Goal: Task Accomplishment & Management: Use online tool/utility

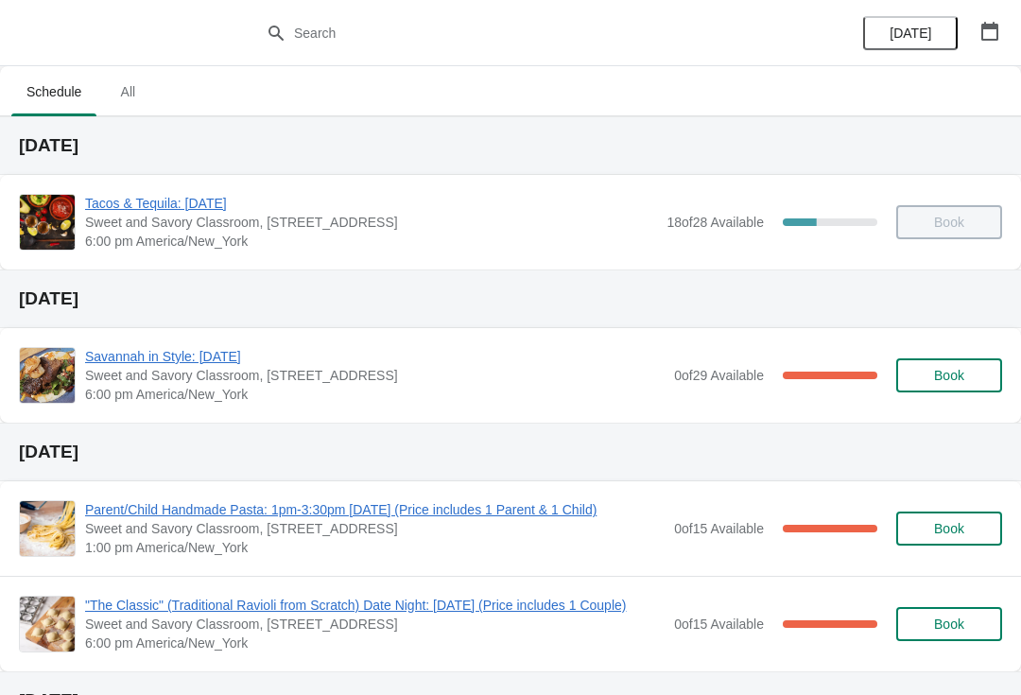
click at [109, 350] on span "Savannah in Style: [DATE]" at bounding box center [375, 356] width 580 height 19
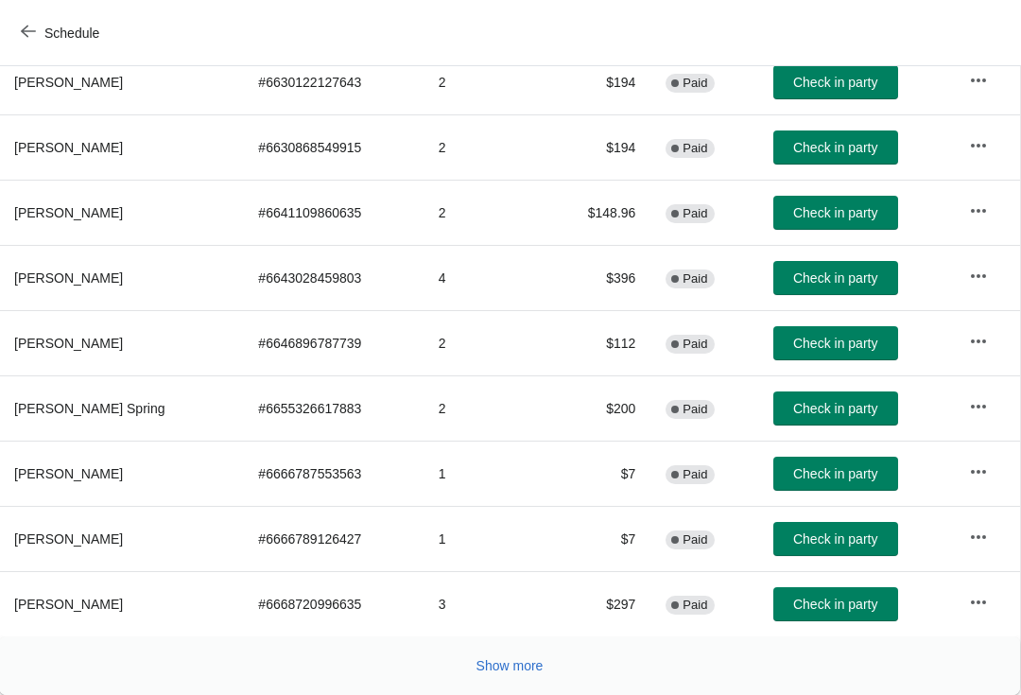
scroll to position [329, 1]
click at [508, 673] on span "Show more" at bounding box center [510, 665] width 67 height 15
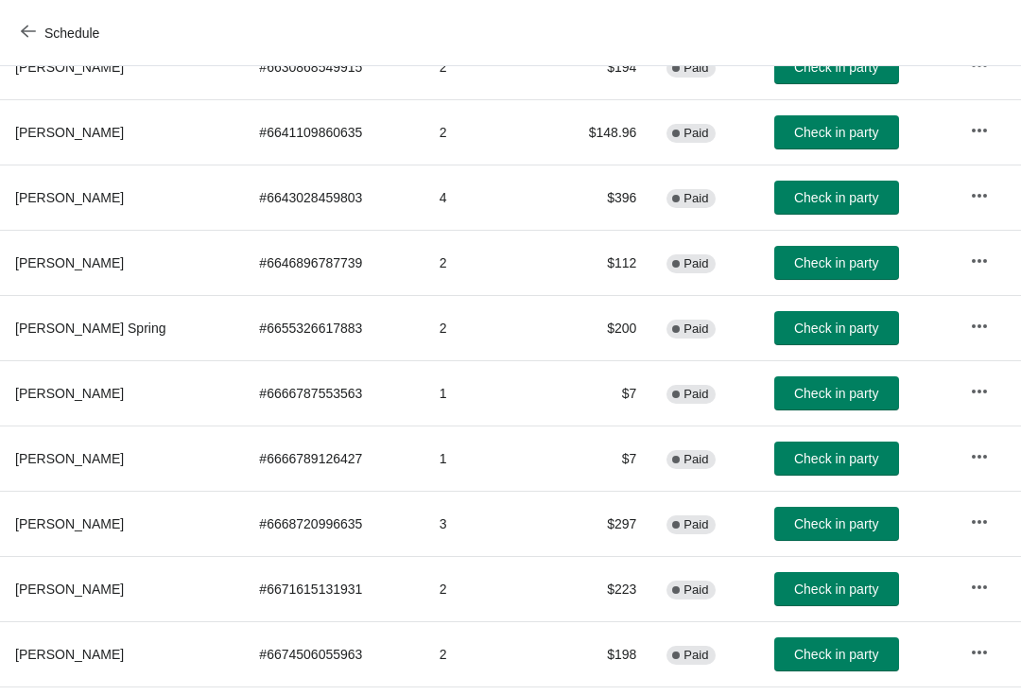
scroll to position [408, 0]
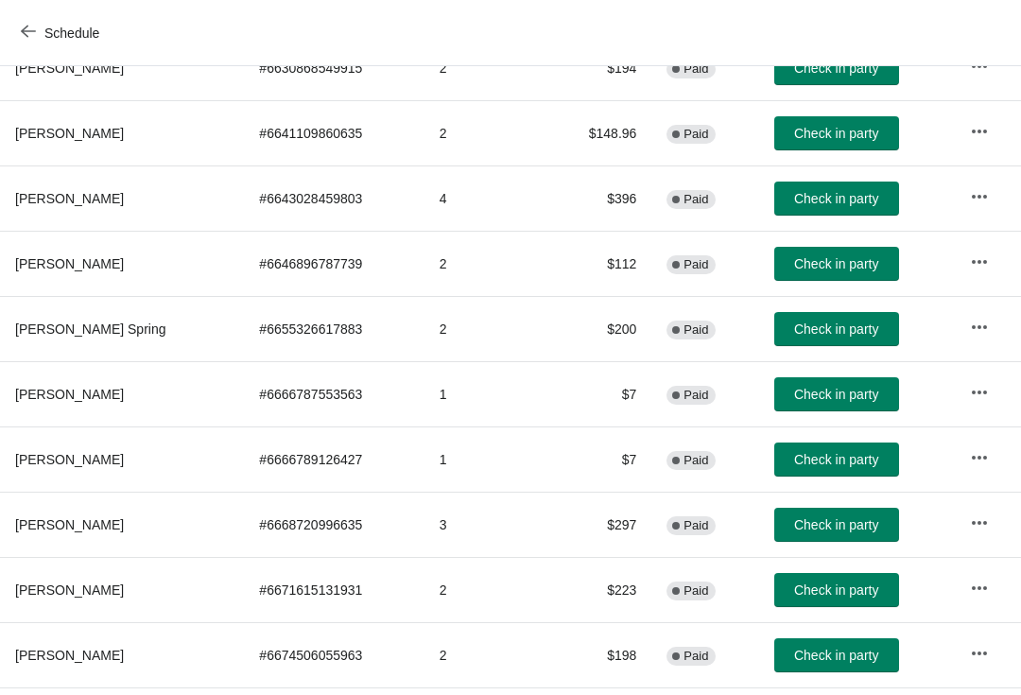
click at [860, 529] on span "Check in party" at bounding box center [836, 524] width 84 height 15
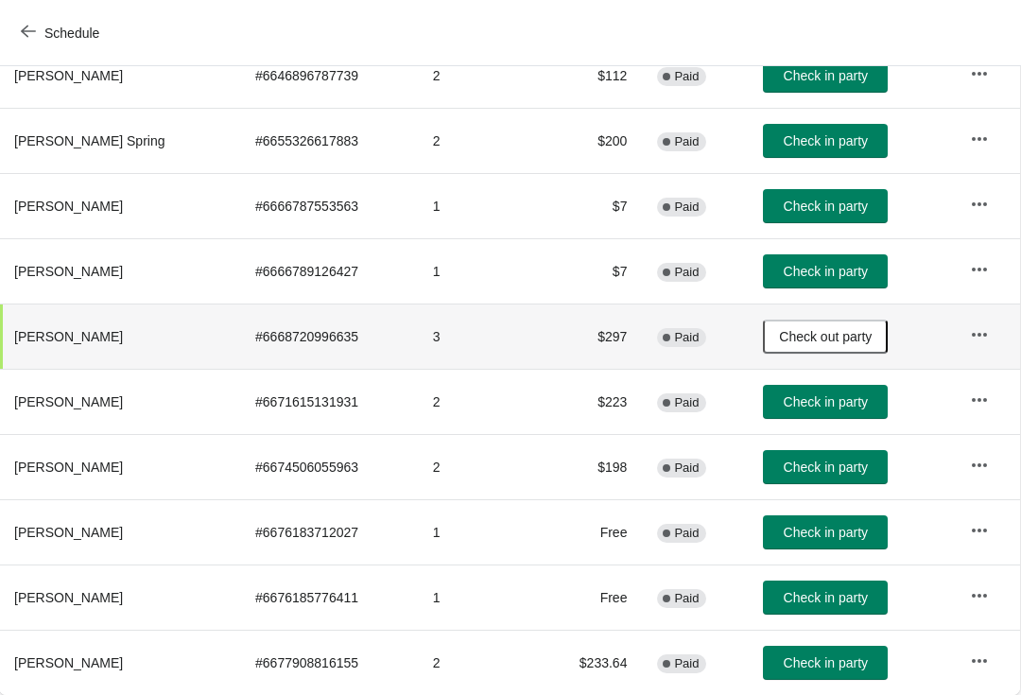
scroll to position [597, 1]
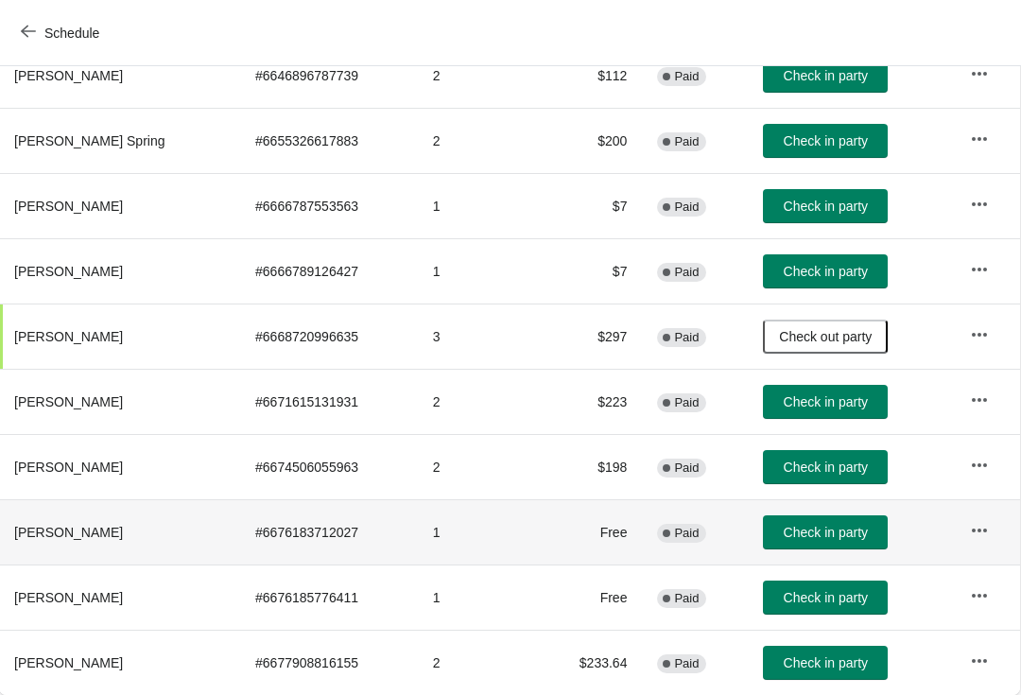
click at [849, 506] on td "Check in party" at bounding box center [851, 531] width 206 height 65
click at [820, 530] on span "Check in party" at bounding box center [826, 532] width 84 height 15
click at [847, 582] on button "Check in party" at bounding box center [825, 598] width 125 height 34
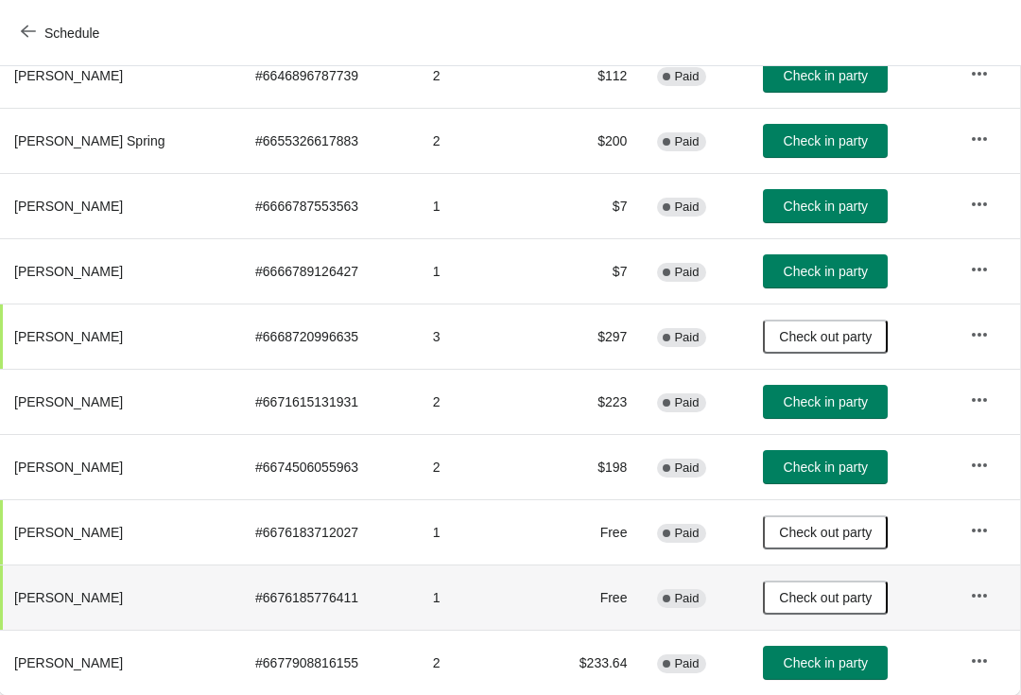
click at [860, 391] on button "Check in party" at bounding box center [825, 402] width 125 height 34
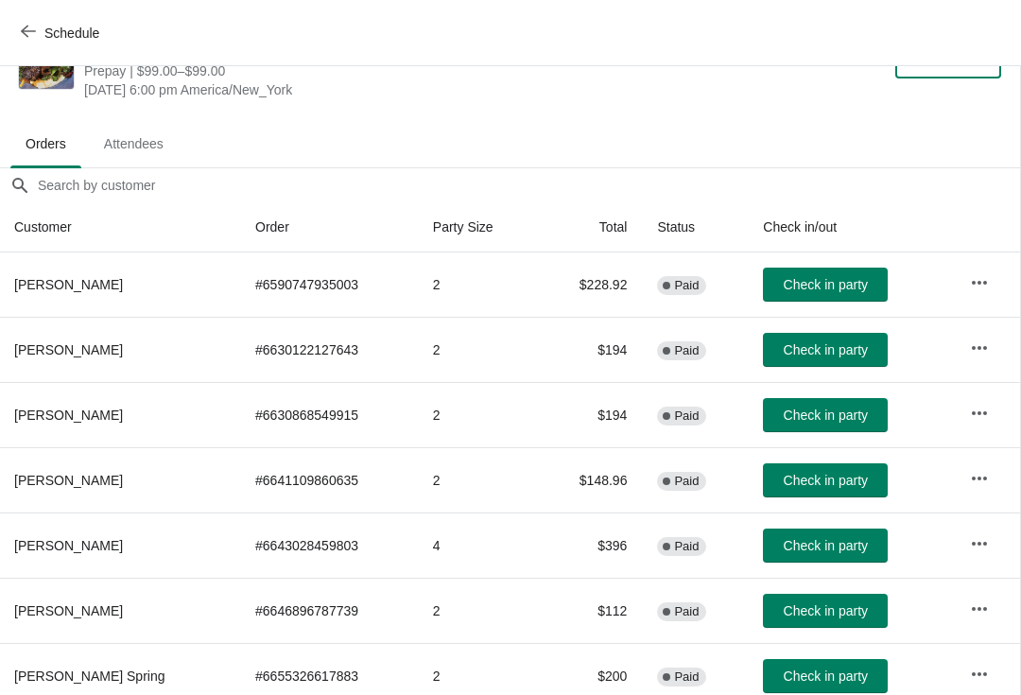
scroll to position [60, 1]
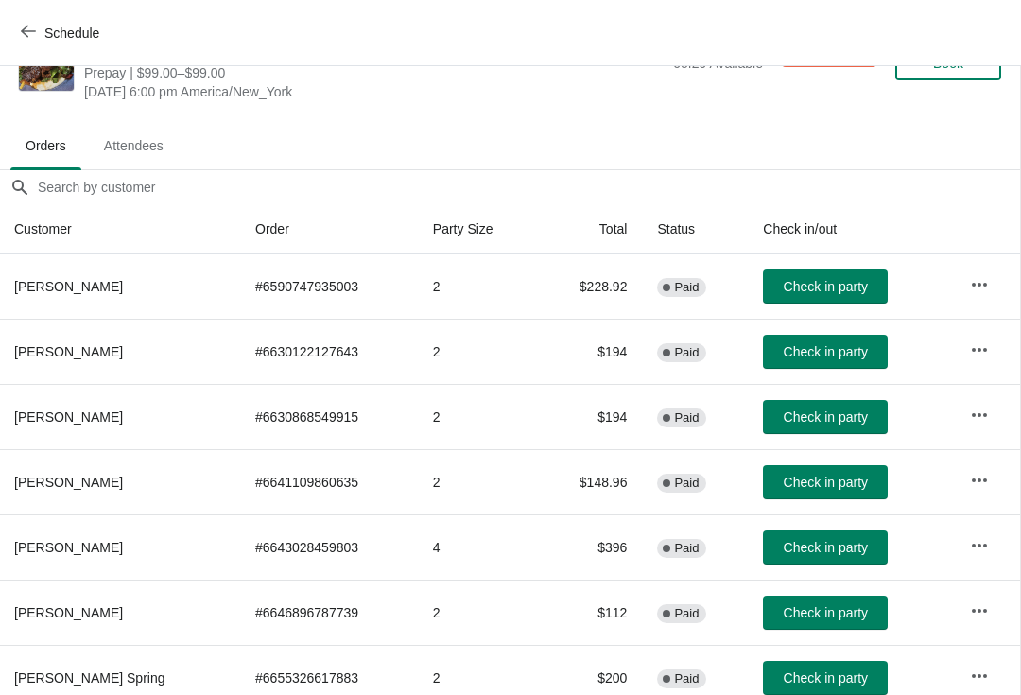
click at [844, 420] on span "Check in party" at bounding box center [826, 416] width 84 height 15
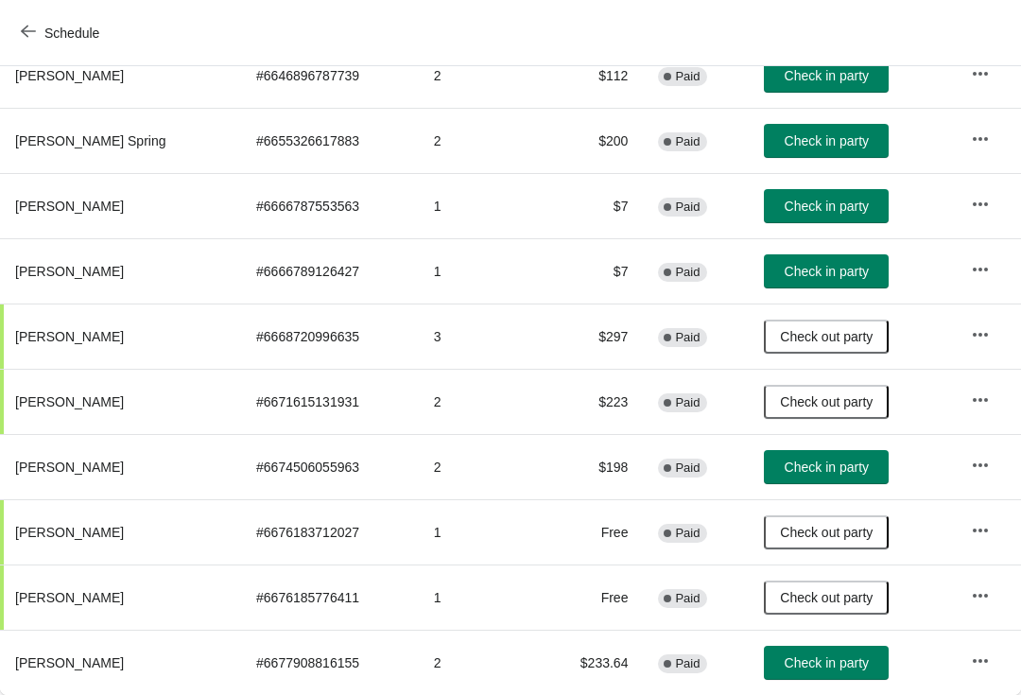
scroll to position [597, 0]
click at [846, 463] on span "Check in party" at bounding box center [827, 467] width 84 height 15
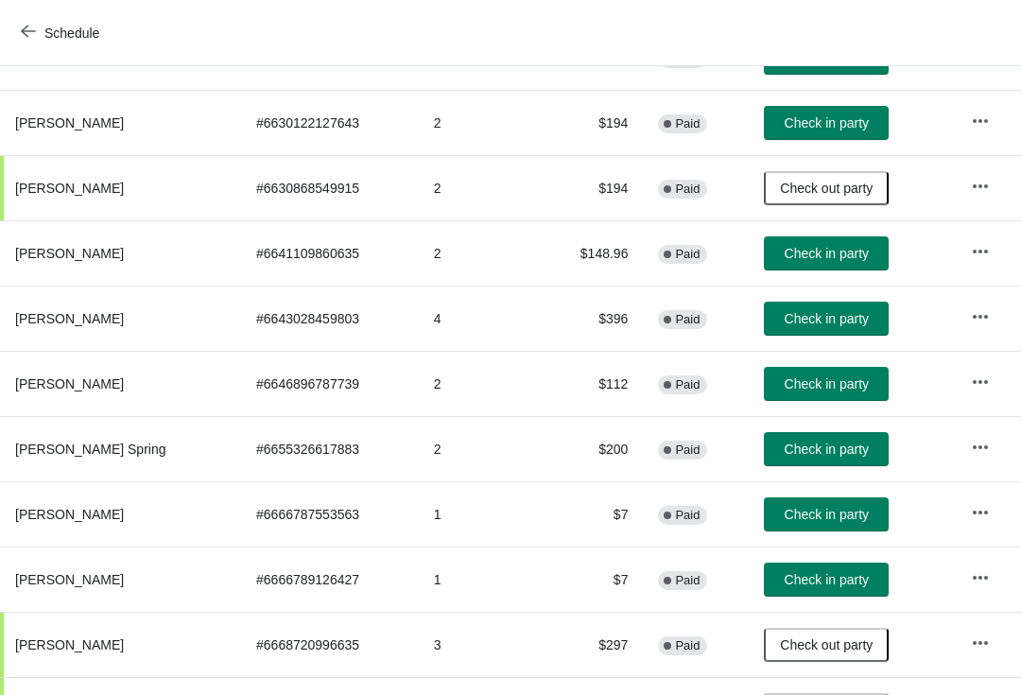
scroll to position [287, 0]
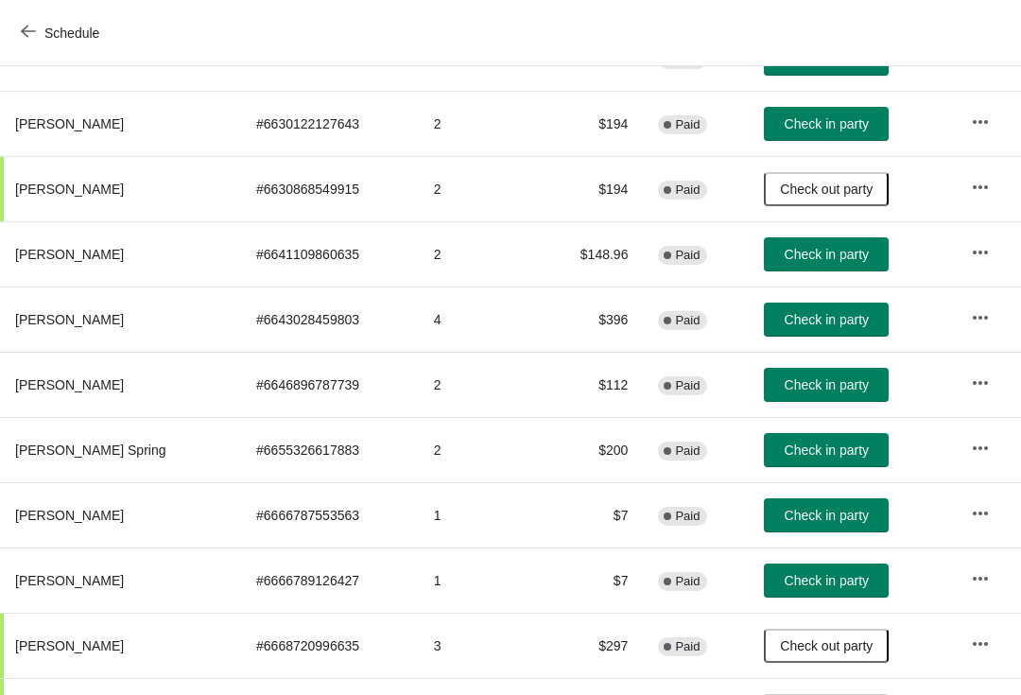
click at [859, 388] on span "Check in party" at bounding box center [827, 384] width 84 height 15
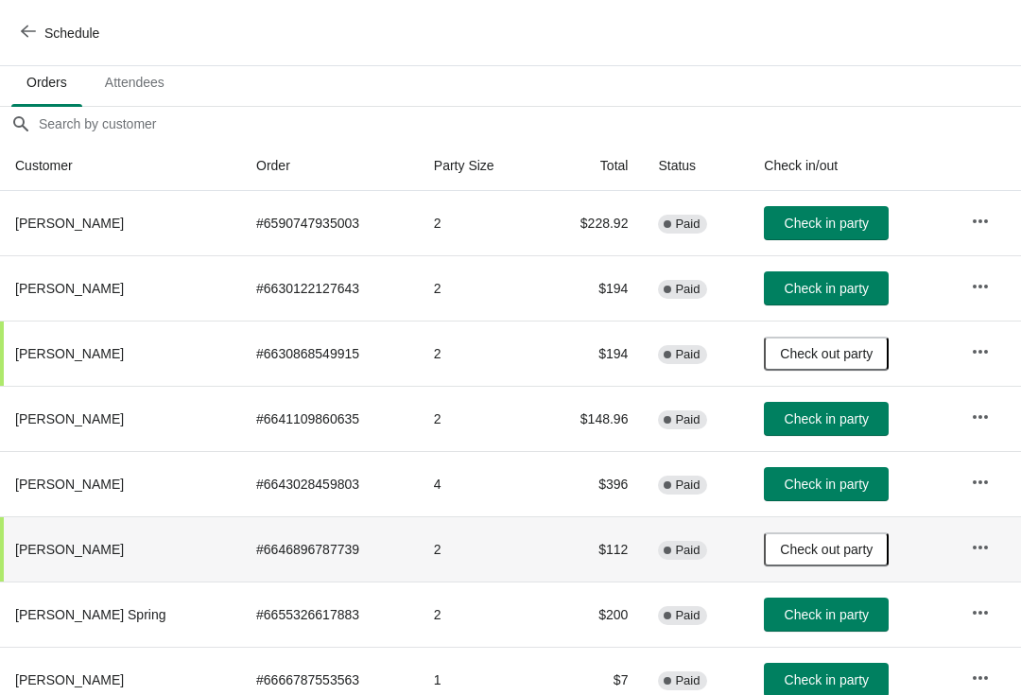
scroll to position [124, 0]
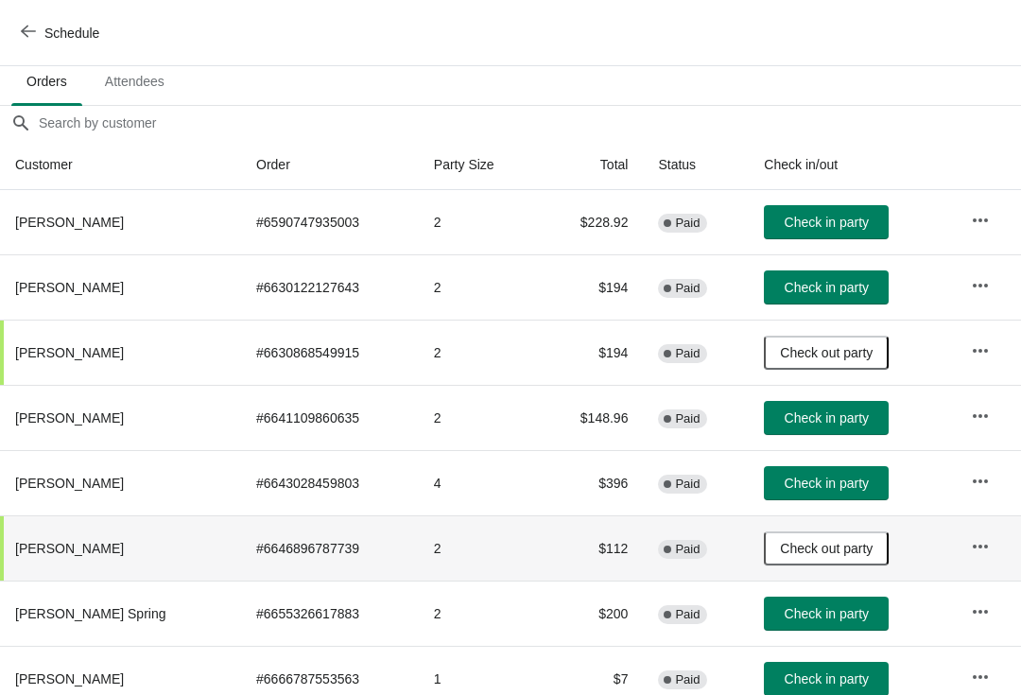
click at [854, 477] on span "Check in party" at bounding box center [827, 483] width 84 height 15
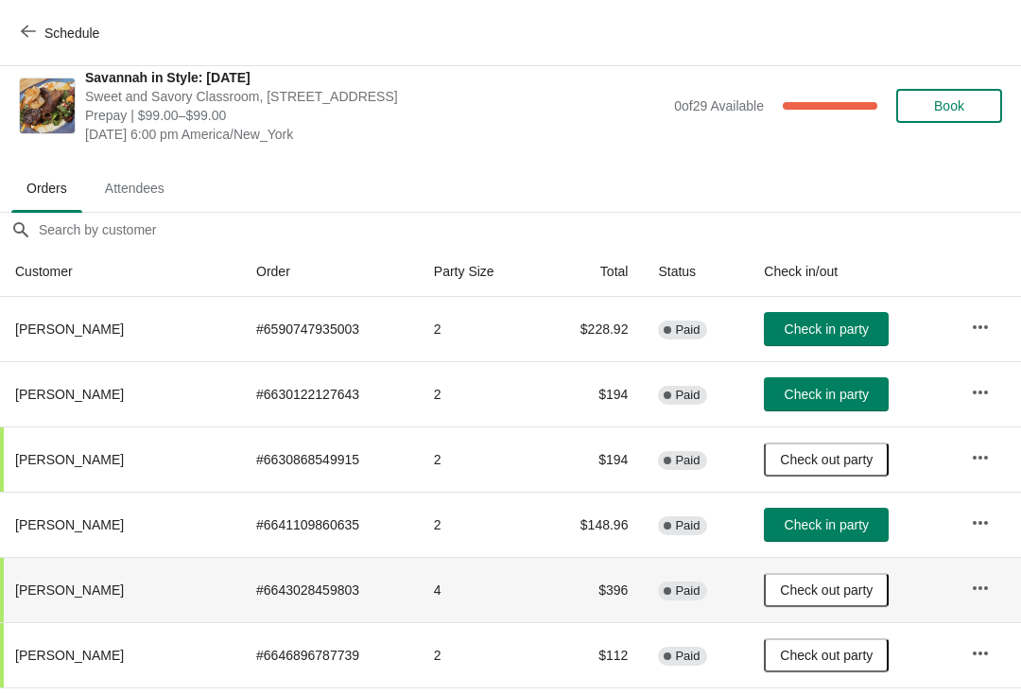
scroll to position [18, 0]
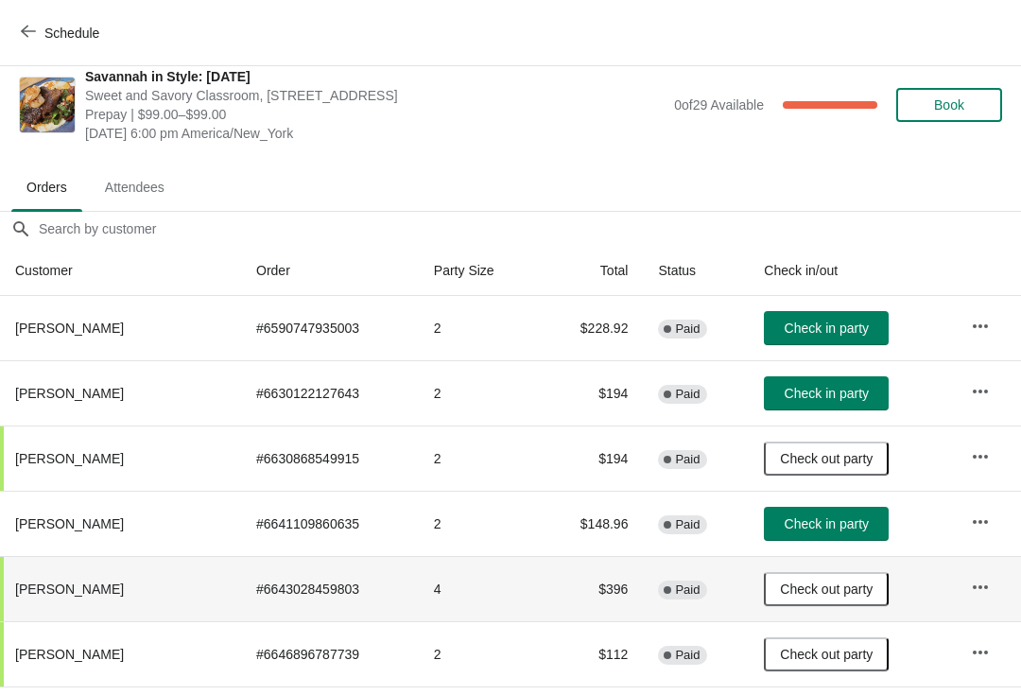
click at [827, 535] on button "Check in party" at bounding box center [826, 524] width 125 height 34
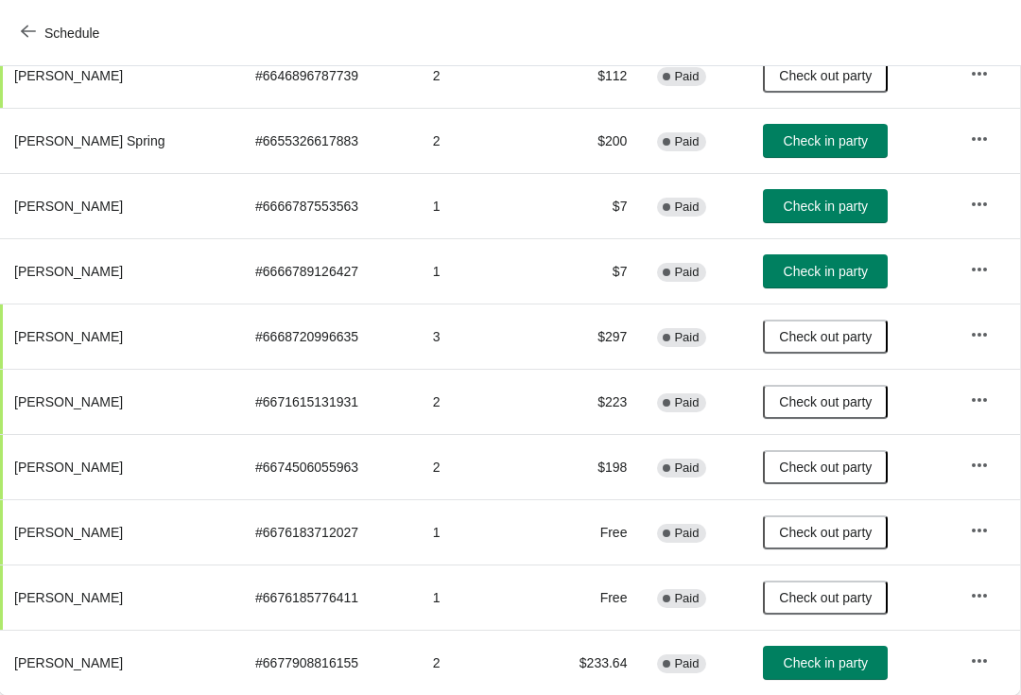
scroll to position [597, 1]
click at [843, 679] on button "Check in party" at bounding box center [825, 663] width 125 height 34
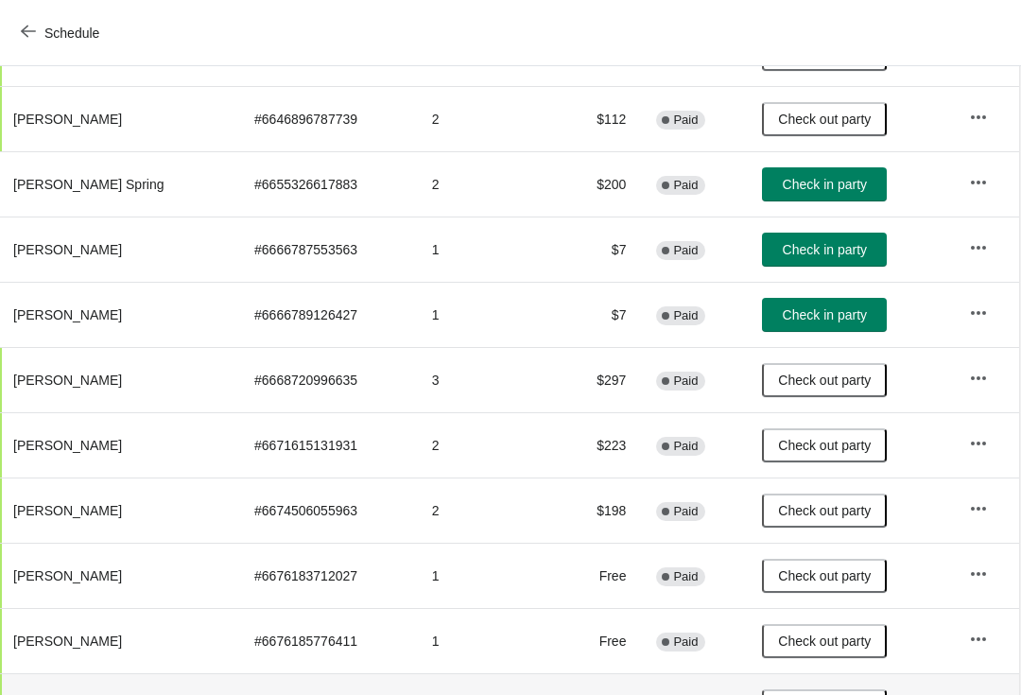
scroll to position [554, 1]
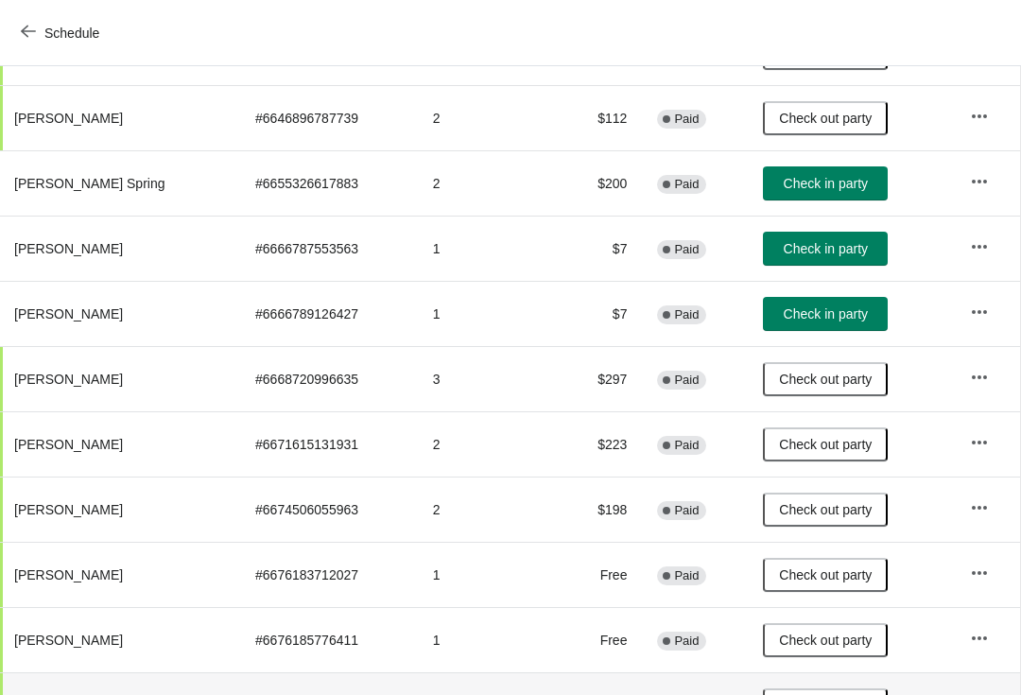
click at [863, 254] on button "Check in party" at bounding box center [825, 249] width 125 height 34
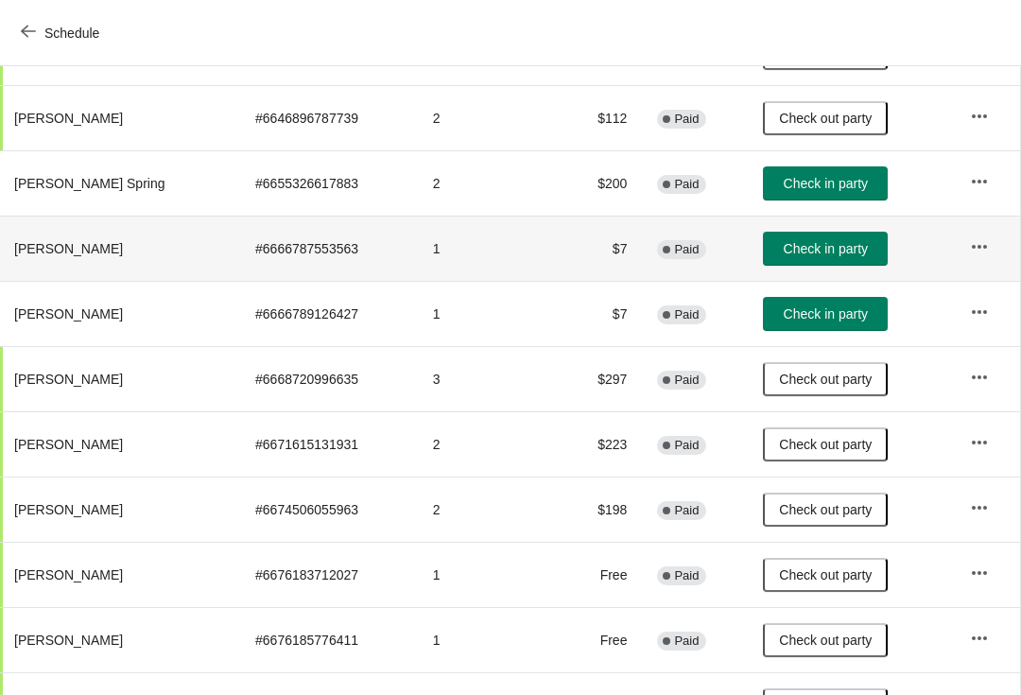
click at [864, 308] on button "Check in party" at bounding box center [825, 314] width 125 height 34
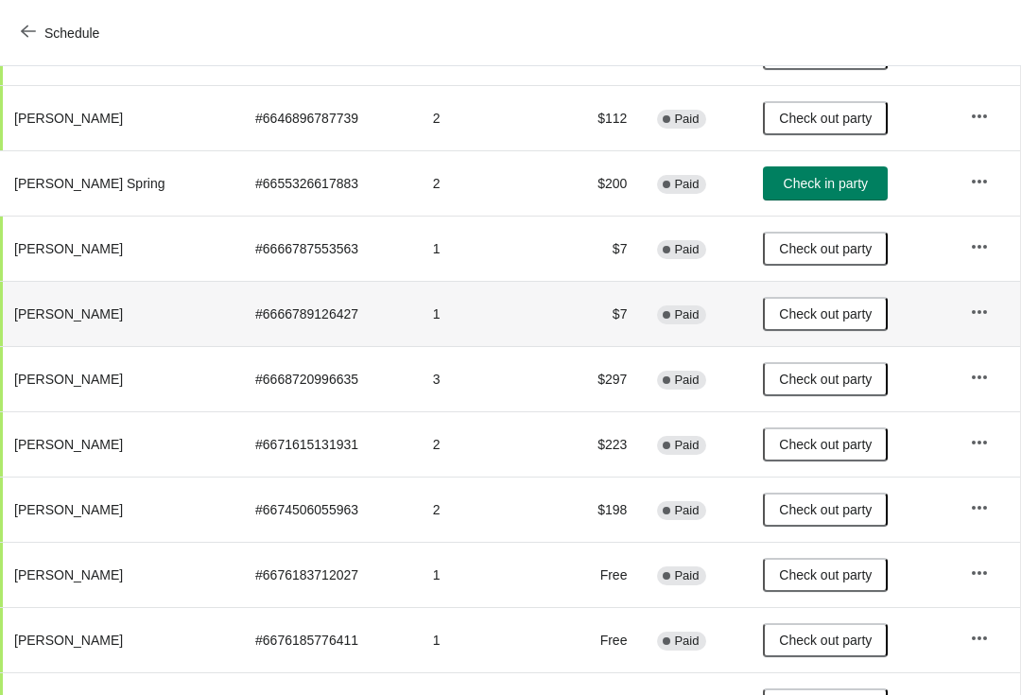
click at [871, 246] on button "Check out party" at bounding box center [825, 249] width 125 height 34
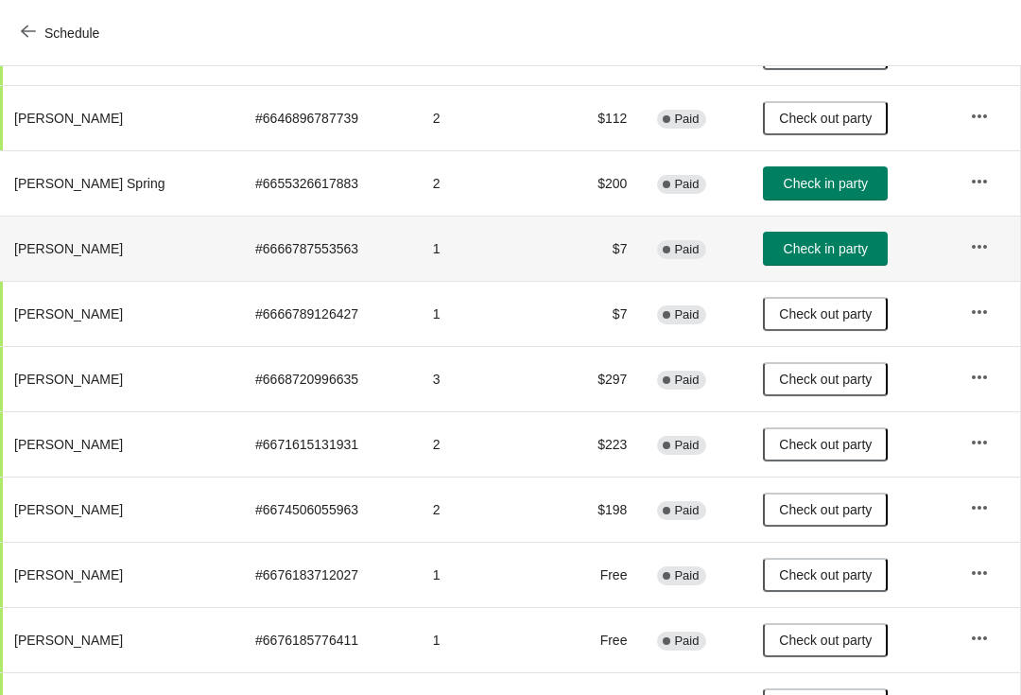
click at [867, 244] on button "Check in party" at bounding box center [825, 249] width 125 height 34
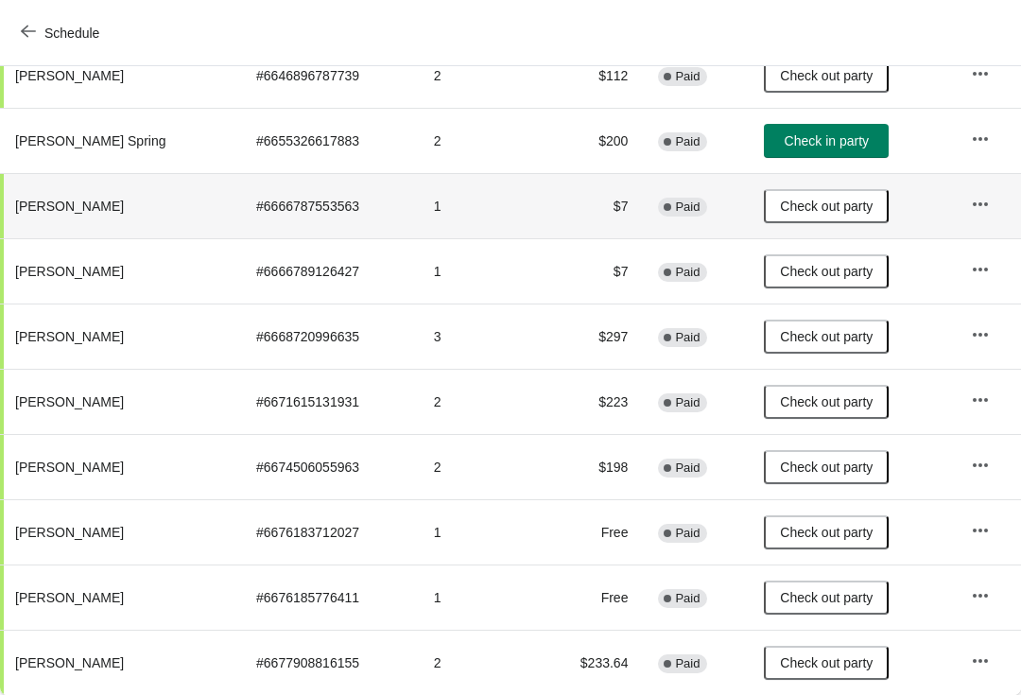
scroll to position [597, 0]
click at [852, 148] on span "Check in party" at bounding box center [827, 140] width 84 height 15
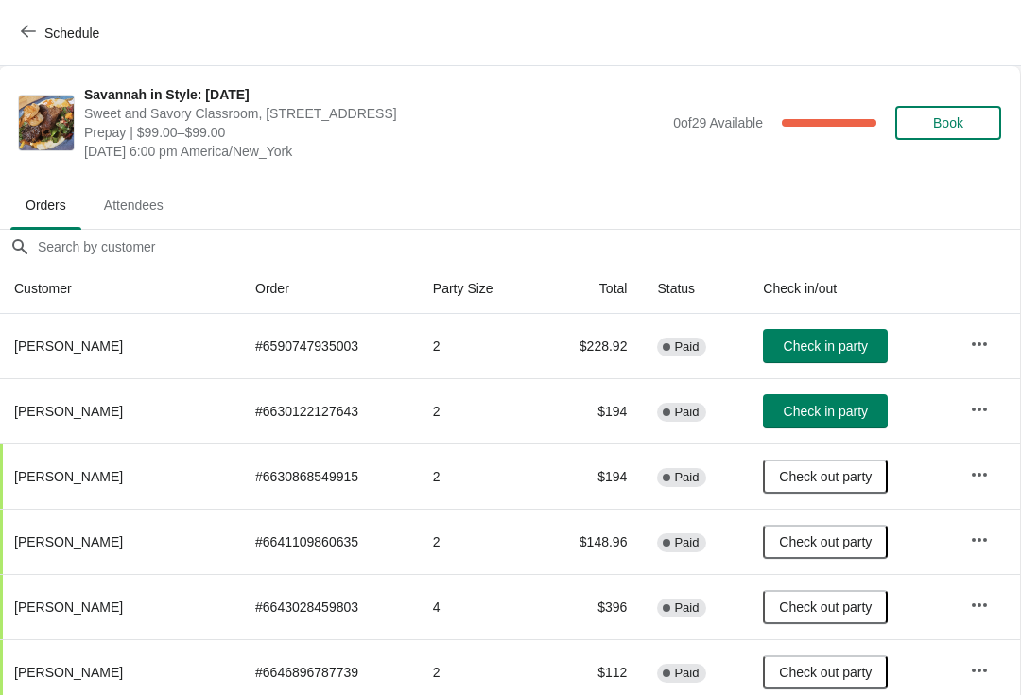
scroll to position [0, 1]
click at [830, 412] on span "Check in party" at bounding box center [826, 411] width 84 height 15
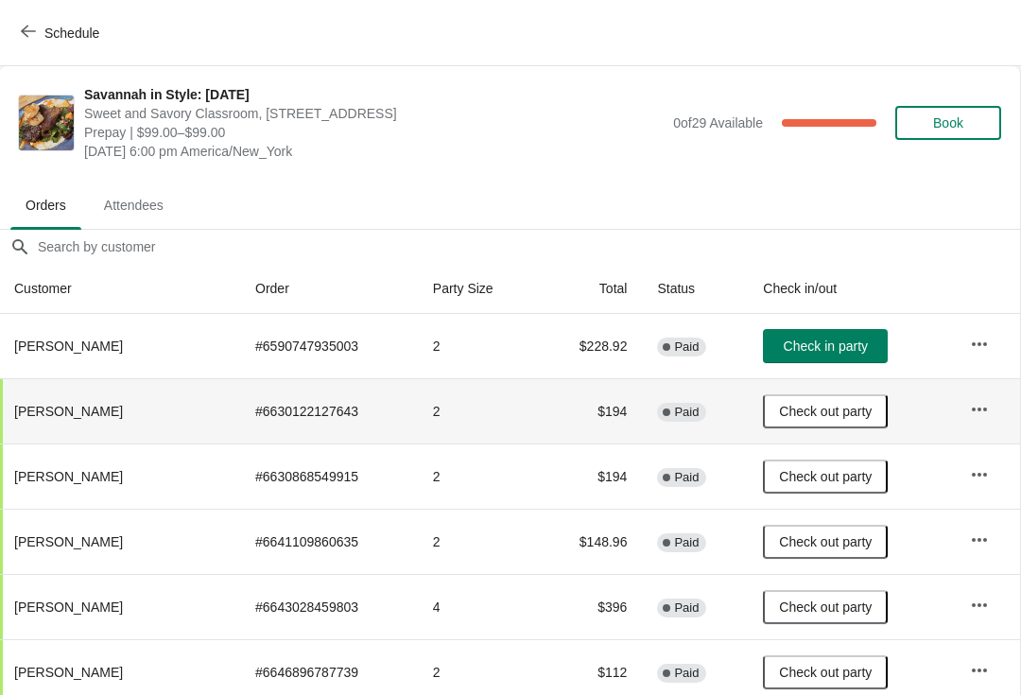
click at [851, 339] on span "Check in party" at bounding box center [826, 346] width 84 height 15
